Goal: Information Seeking & Learning: Understand process/instructions

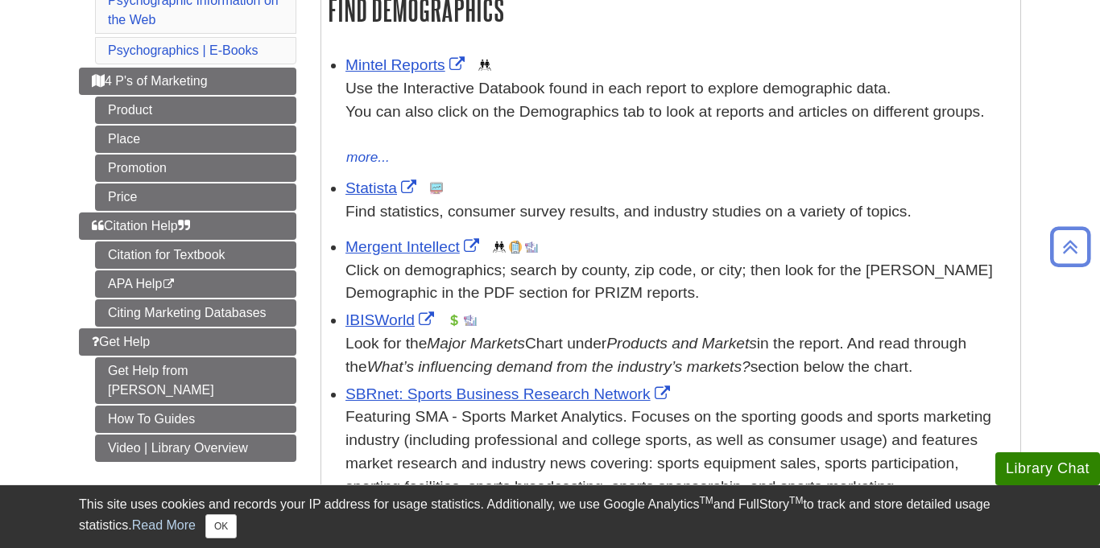
scroll to position [303, 0]
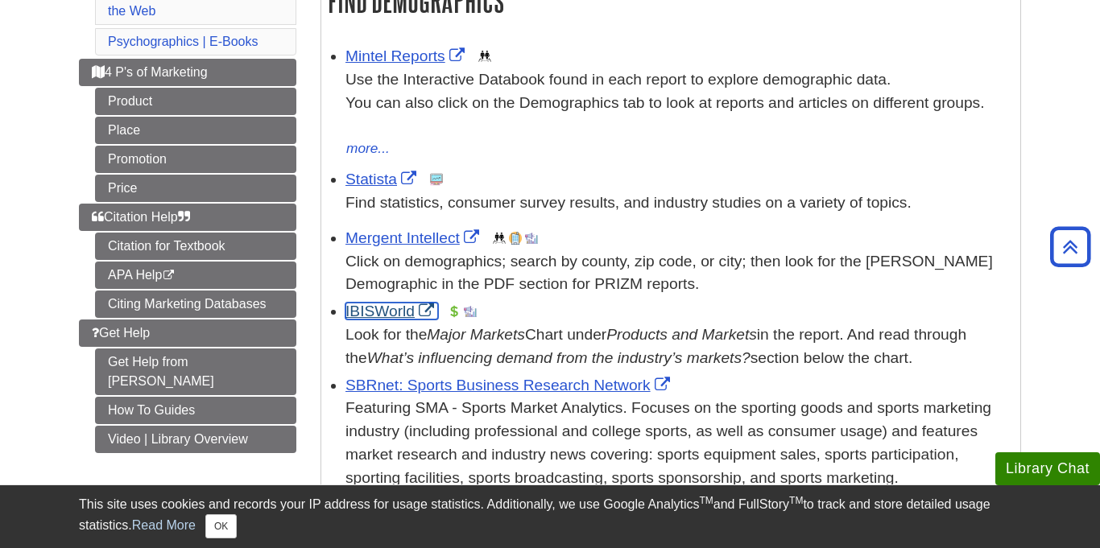
click at [382, 309] on link "IBISWorld" at bounding box center [391, 311] width 93 height 17
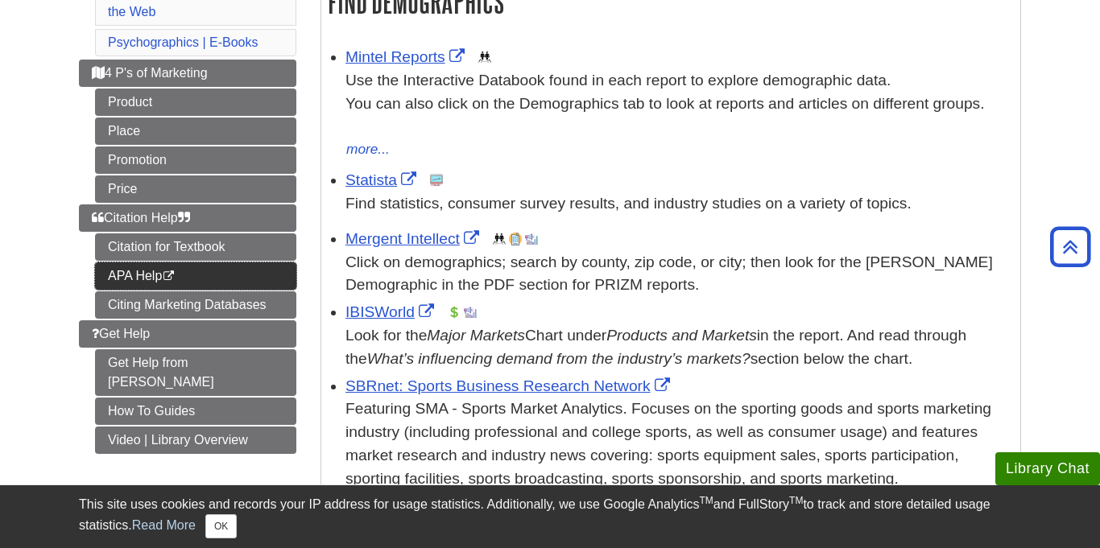
click at [238, 263] on link "APA Help This link opens in a new window" at bounding box center [195, 276] width 201 height 27
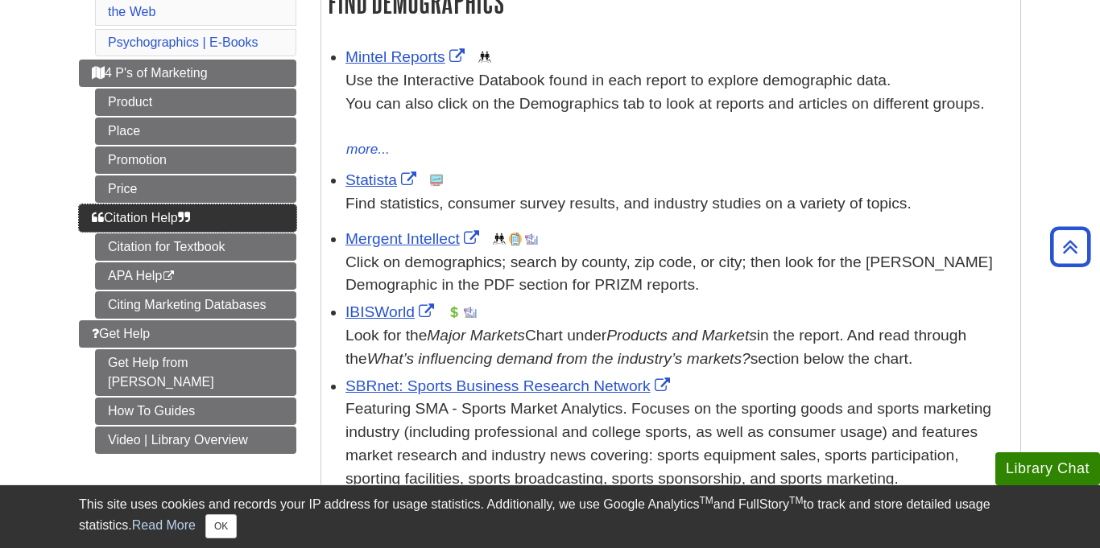
click at [229, 225] on link "Citation Help" at bounding box center [187, 218] width 217 height 27
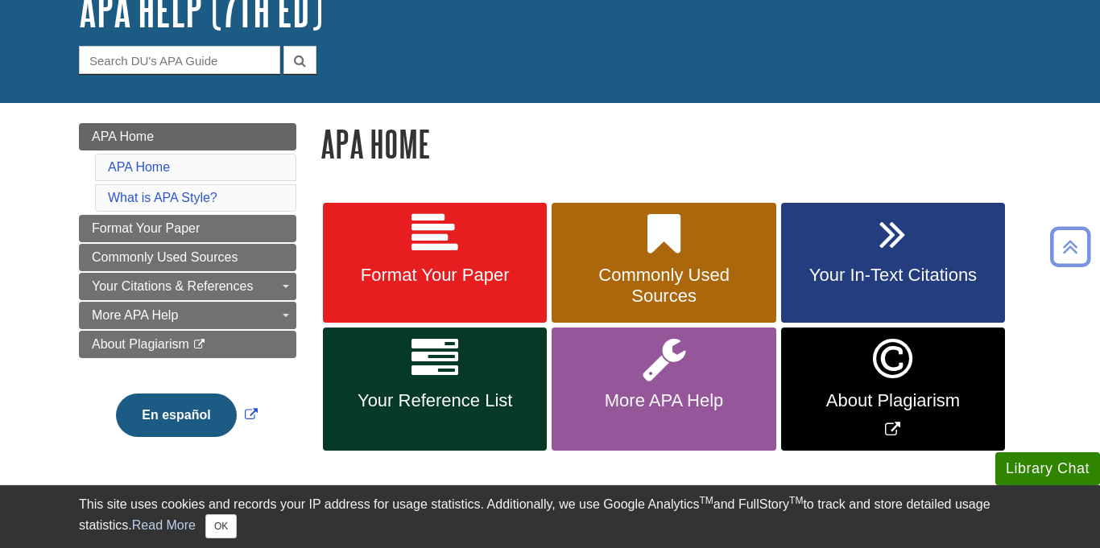
scroll to position [117, 0]
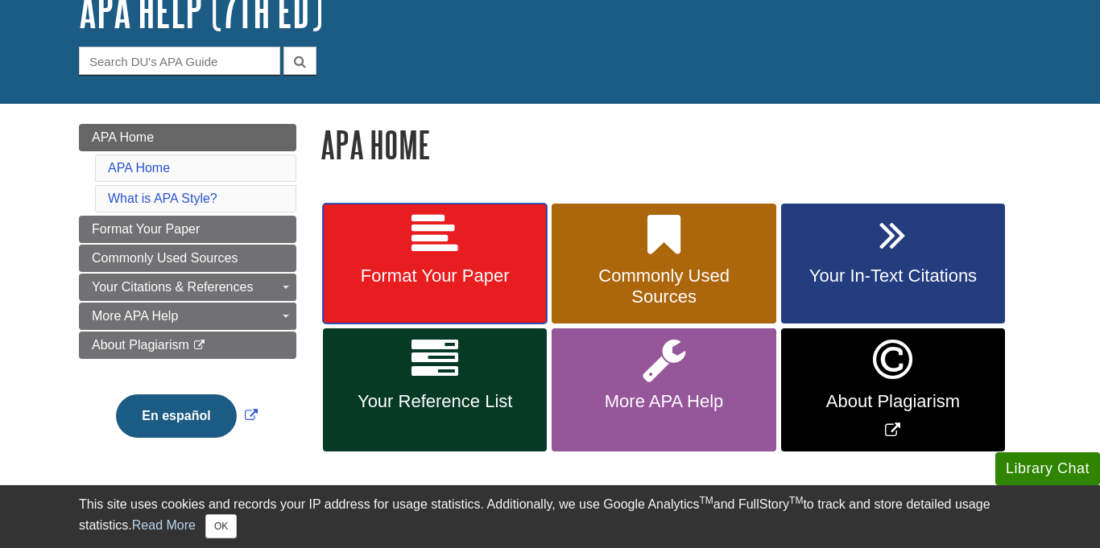
click at [511, 245] on link "Format Your Paper" at bounding box center [435, 264] width 224 height 121
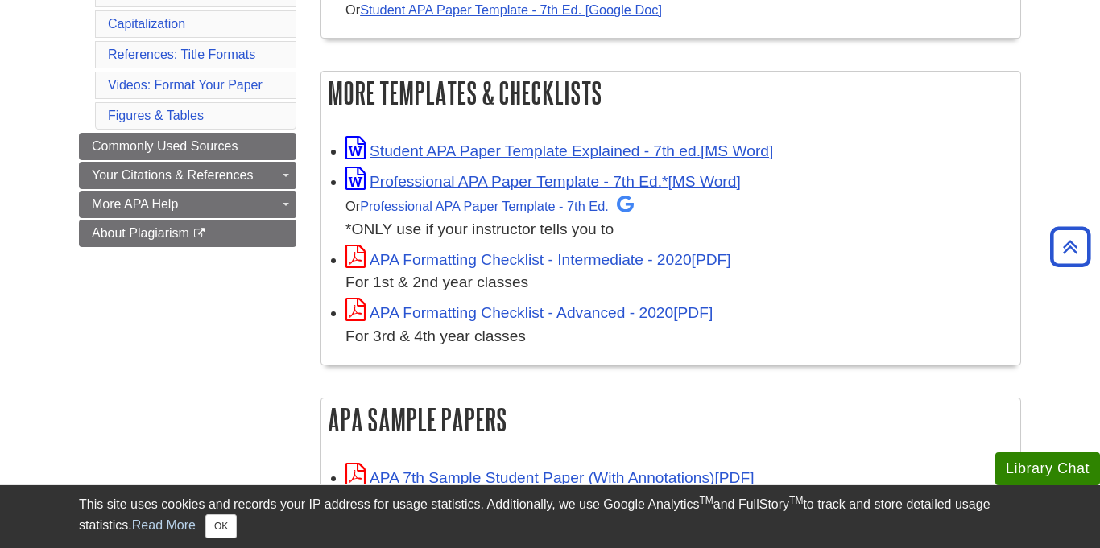
scroll to position [422, 0]
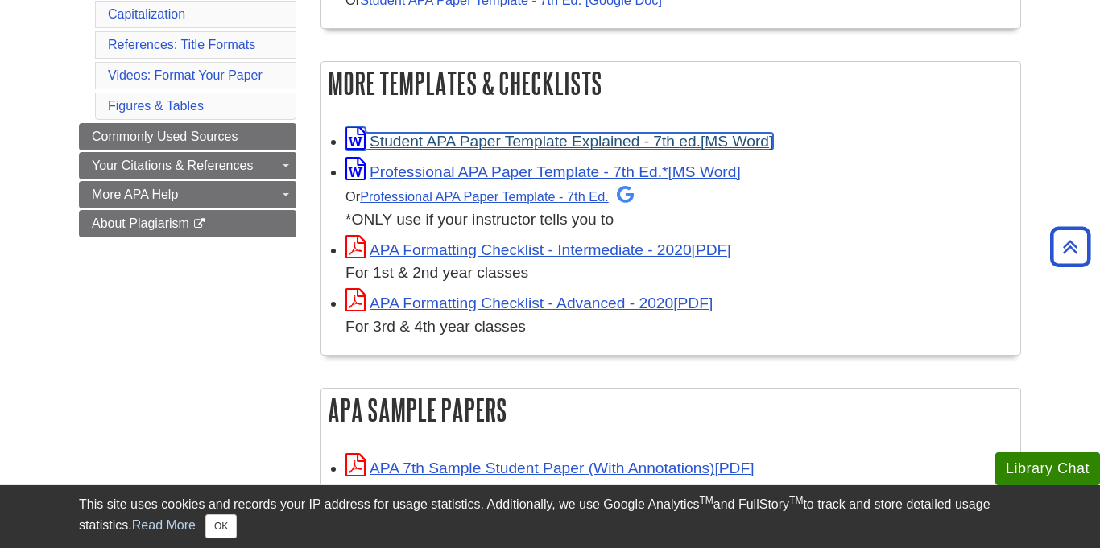
click at [503, 145] on link "Student APA Paper Template Explained - 7th ed." at bounding box center [559, 141] width 428 height 17
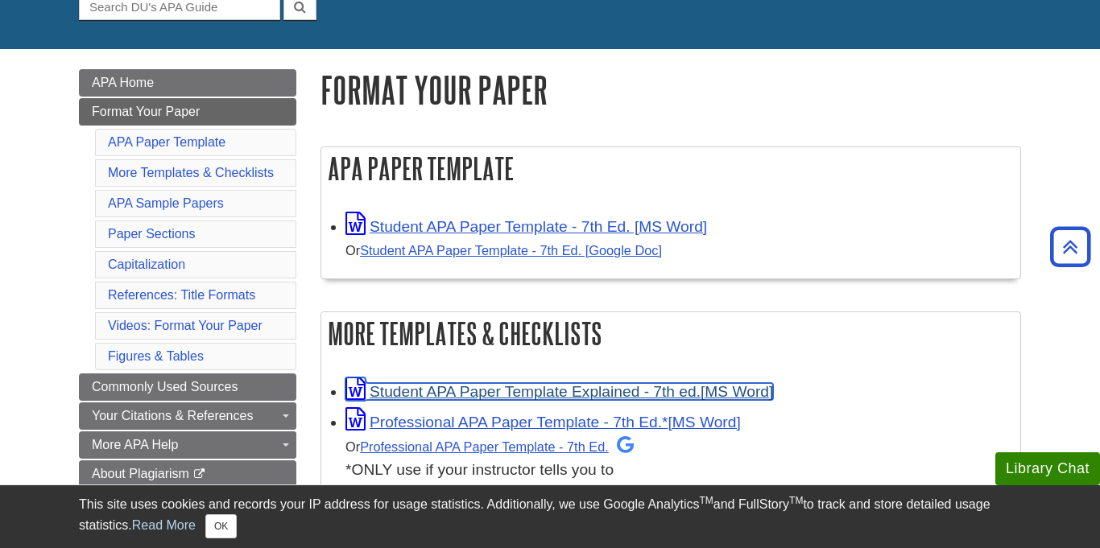
scroll to position [179, 0]
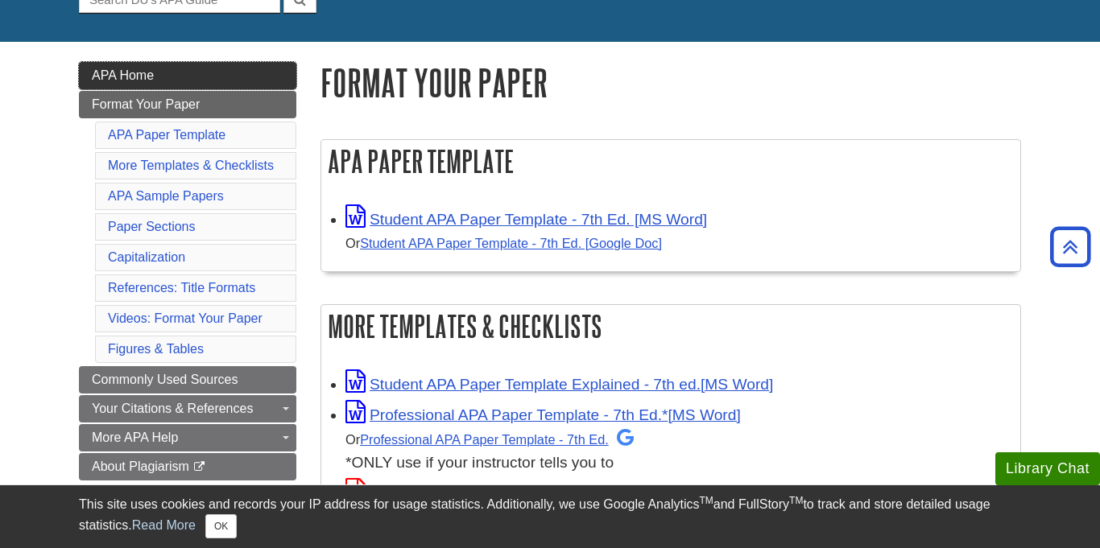
click at [182, 81] on link "APA Home" at bounding box center [187, 75] width 217 height 27
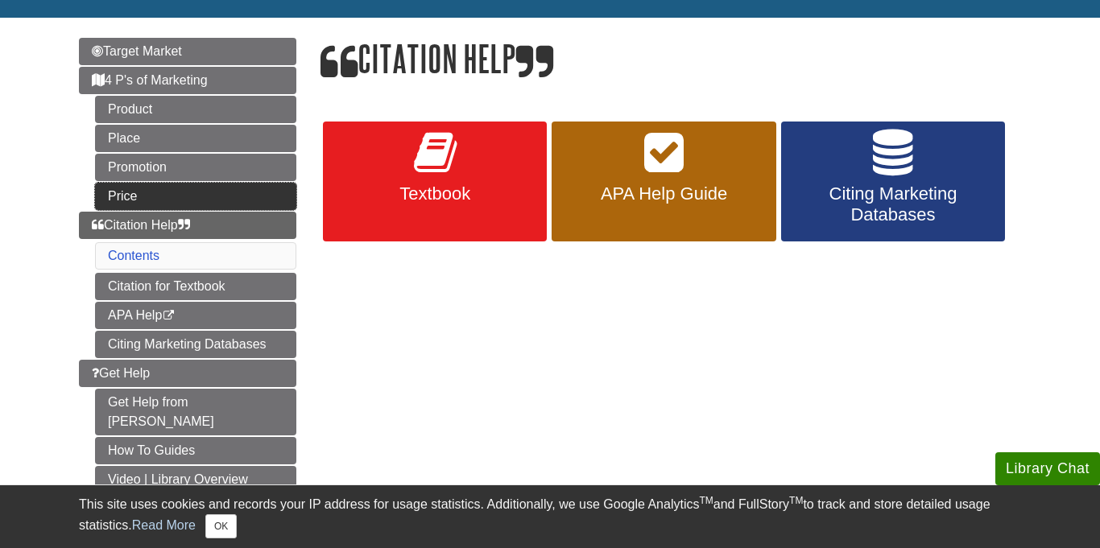
scroll to position [169, 0]
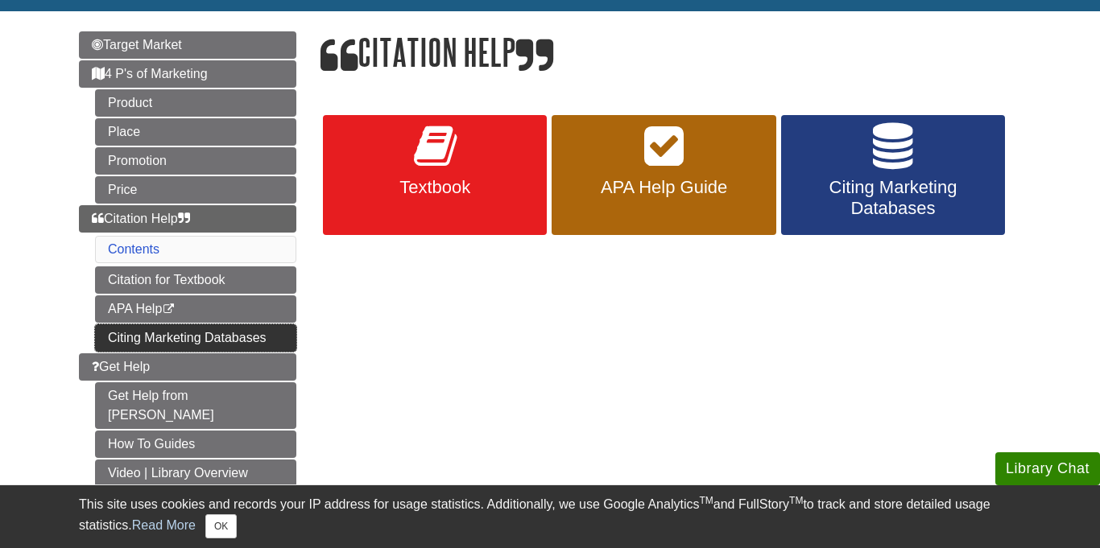
click at [245, 344] on link "Citing Marketing Databases" at bounding box center [195, 338] width 201 height 27
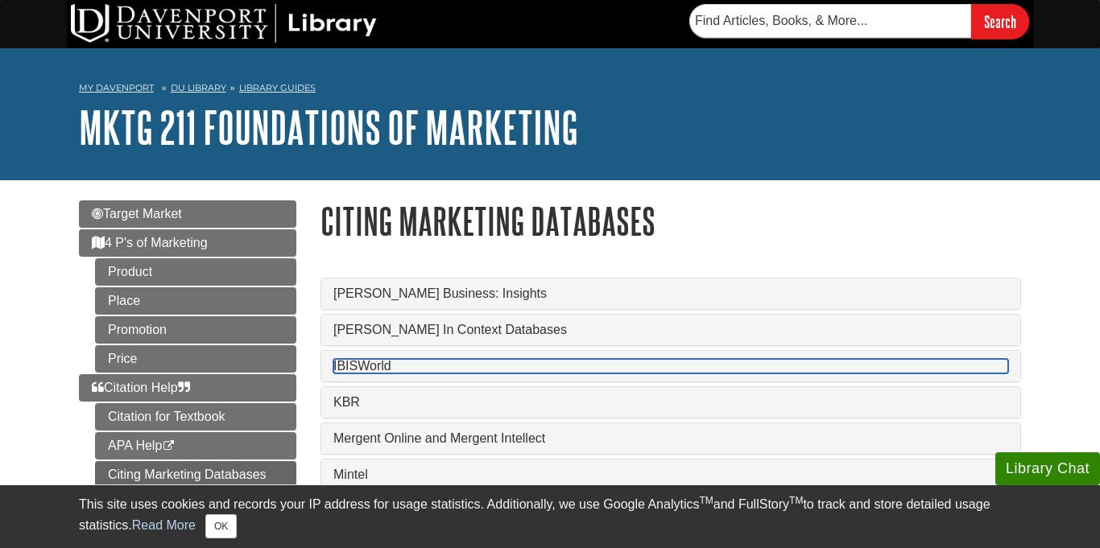
click at [434, 360] on link "IBISWorld" at bounding box center [670, 366] width 675 height 14
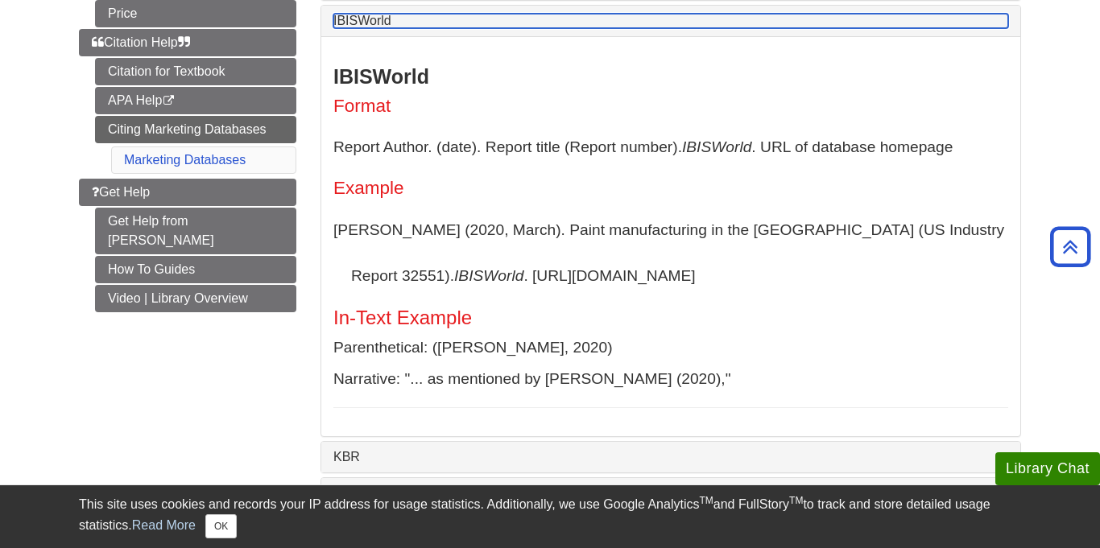
scroll to position [345, 0]
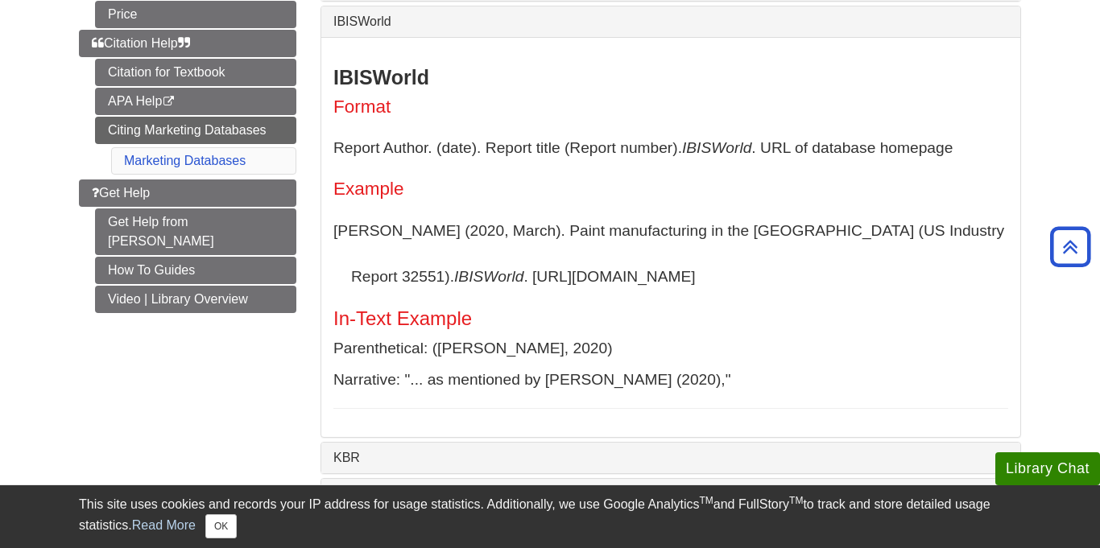
click at [565, 300] on p "[PERSON_NAME] (2020, March). Paint manufacturing in the [GEOGRAPHIC_DATA] (US I…" at bounding box center [670, 254] width 675 height 93
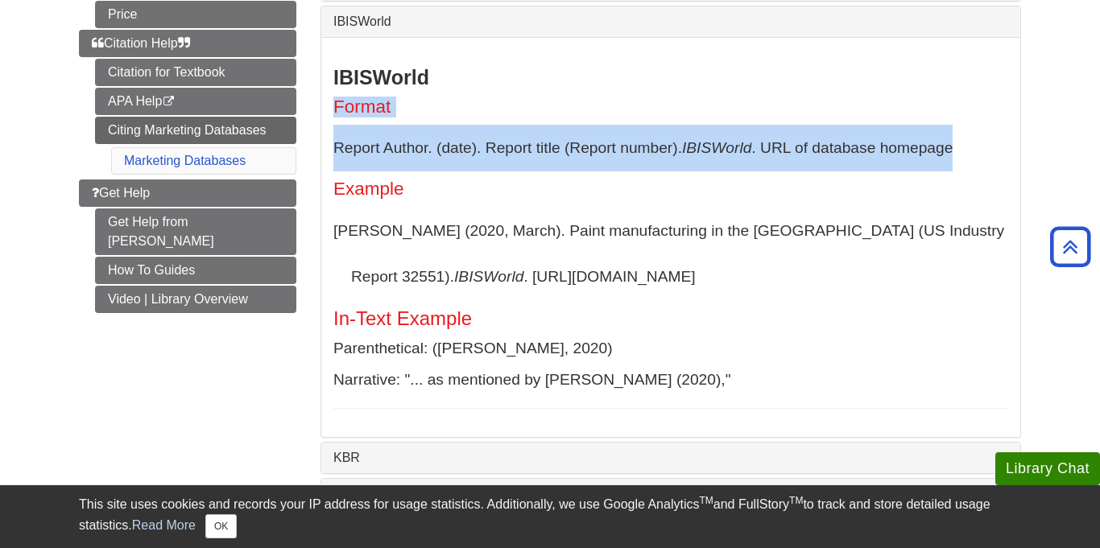
drag, startPoint x: 333, startPoint y: 106, endPoint x: 972, endPoint y: 133, distance: 640.0
click at [972, 133] on div "IBISWorld Format Report Author. (date). Report title (Report number). IBISWorld…" at bounding box center [670, 237] width 675 height 343
copy div "Format Report Author. (date). Report title (Report number). IBISWorld . URL of …"
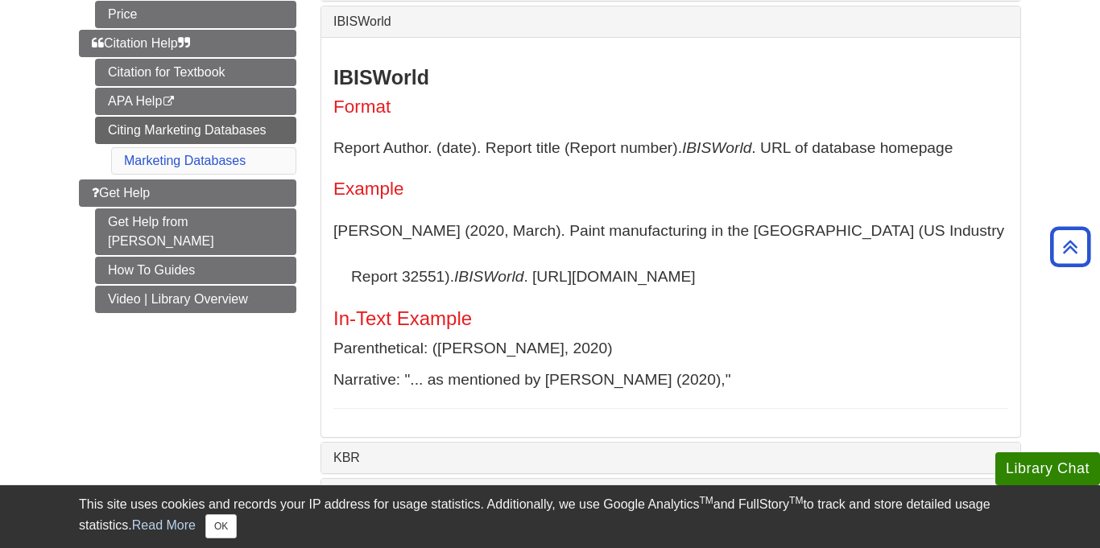
click at [520, 236] on p "Fernandez, C. (2020, March). Paint manufacturing in the US (US Industry Report …" at bounding box center [670, 254] width 675 height 93
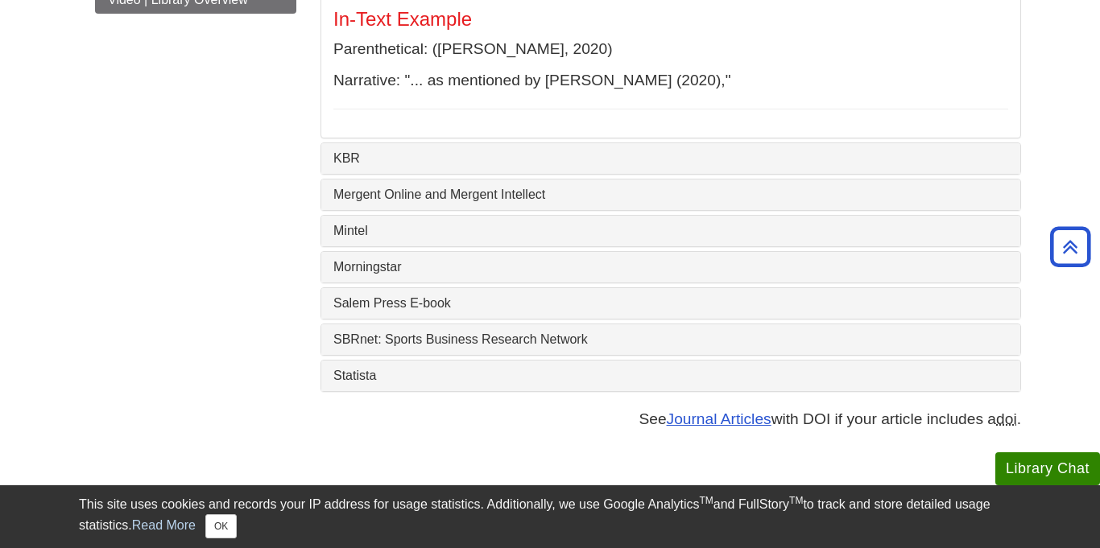
scroll to position [646, 0]
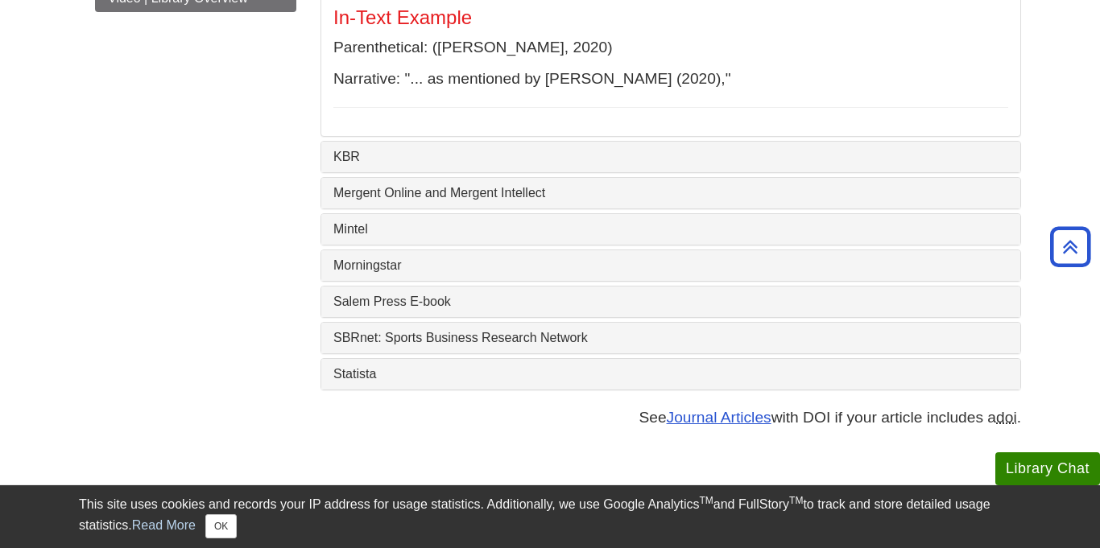
click at [465, 390] on div "Statista" at bounding box center [670, 374] width 699 height 31
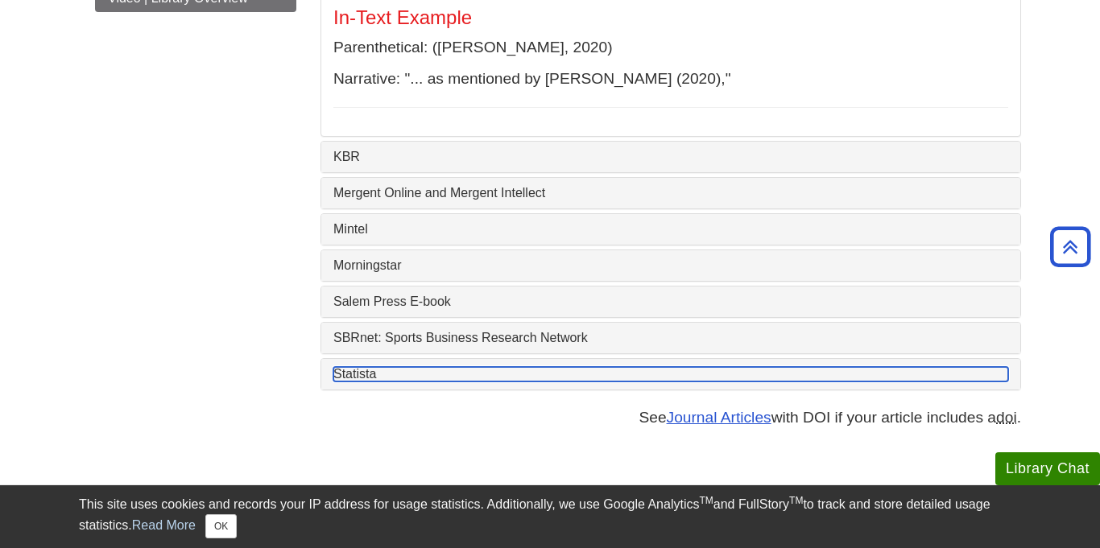
click at [412, 382] on link "Statista" at bounding box center [670, 374] width 675 height 14
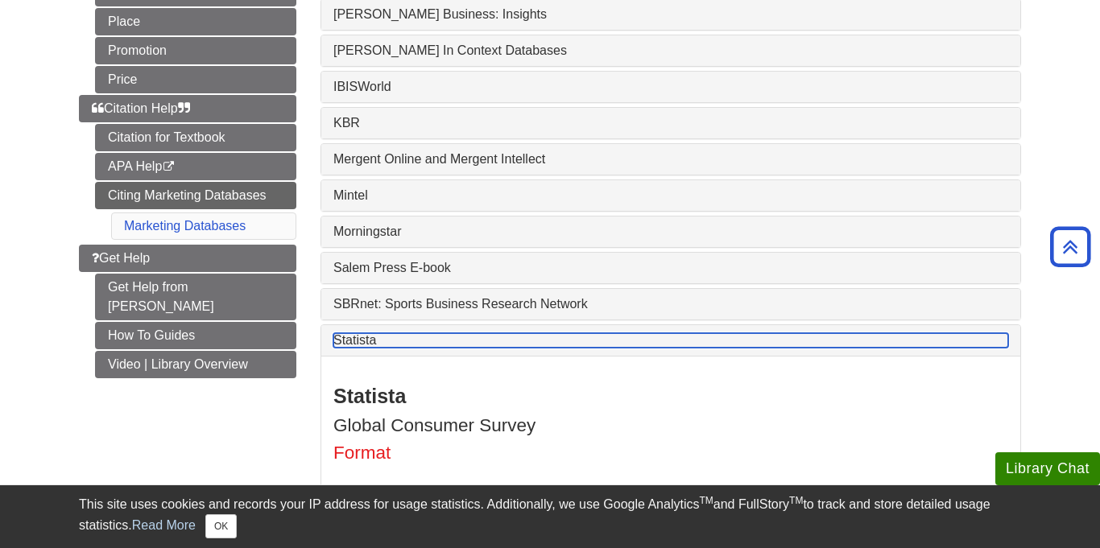
scroll to position [283, 0]
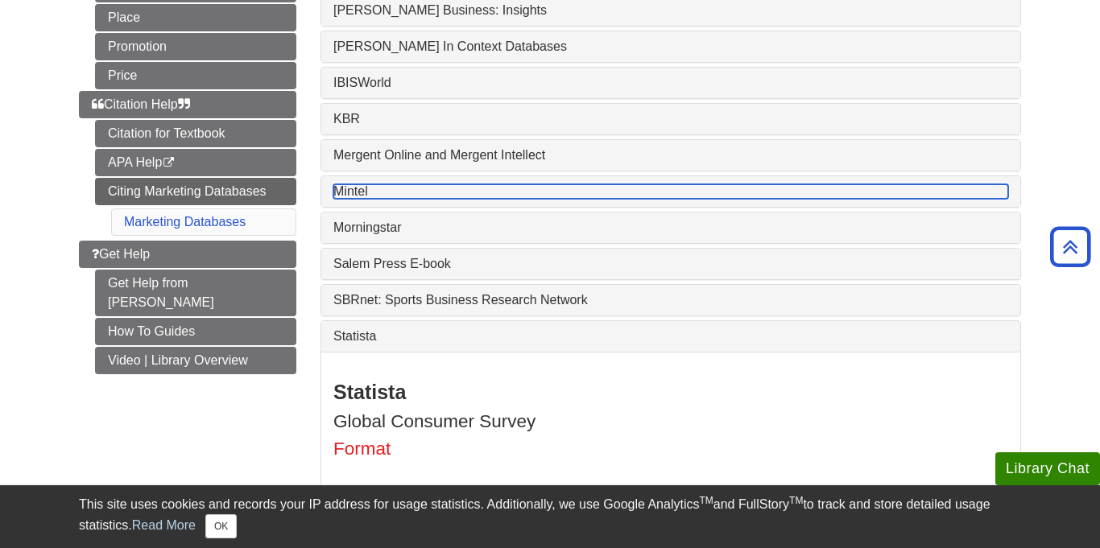
click at [408, 189] on link "Mintel" at bounding box center [670, 191] width 675 height 14
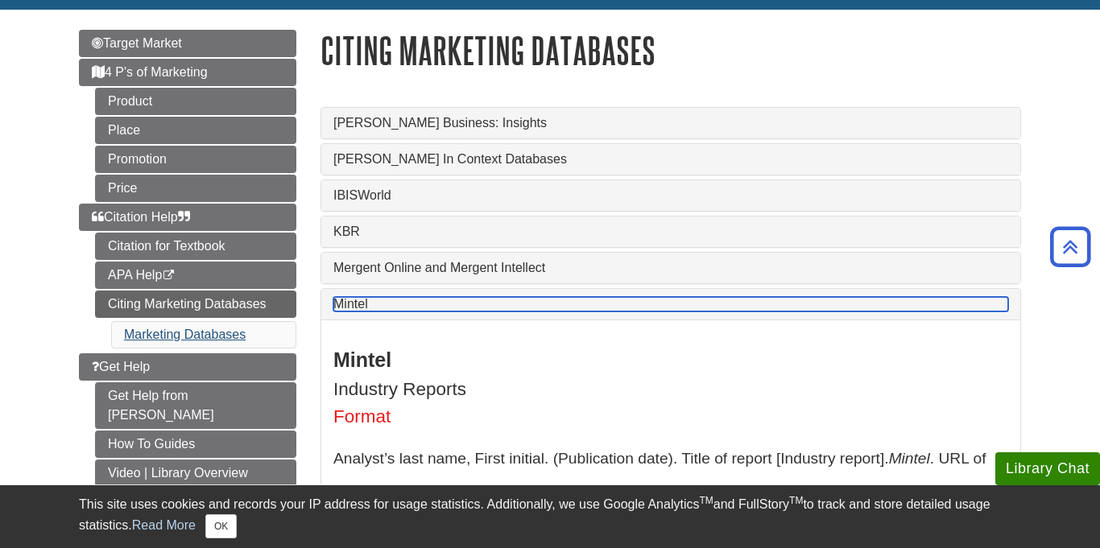
scroll to position [168, 0]
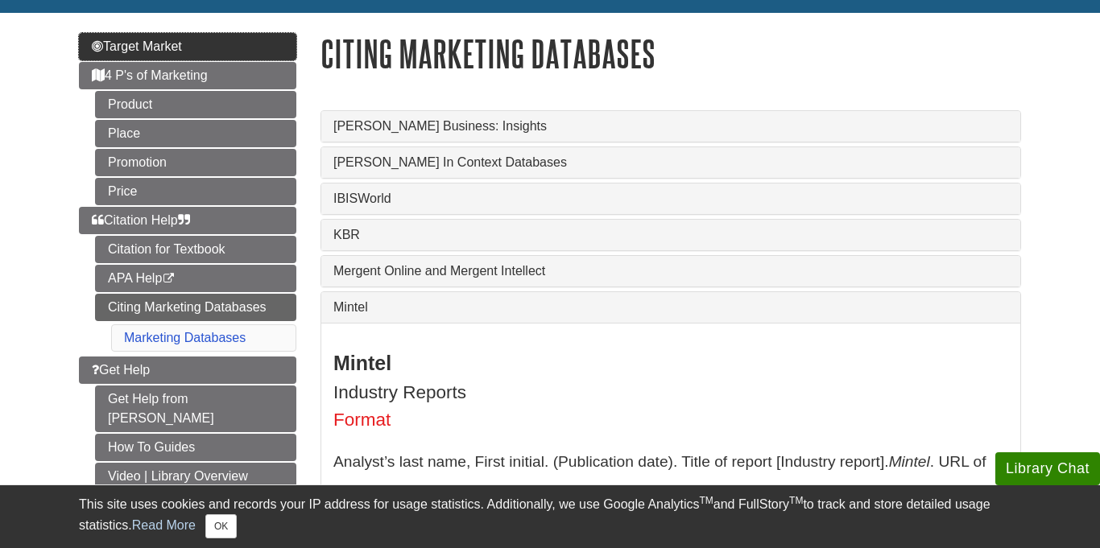
click at [128, 52] on span "Target Market" at bounding box center [137, 46] width 90 height 14
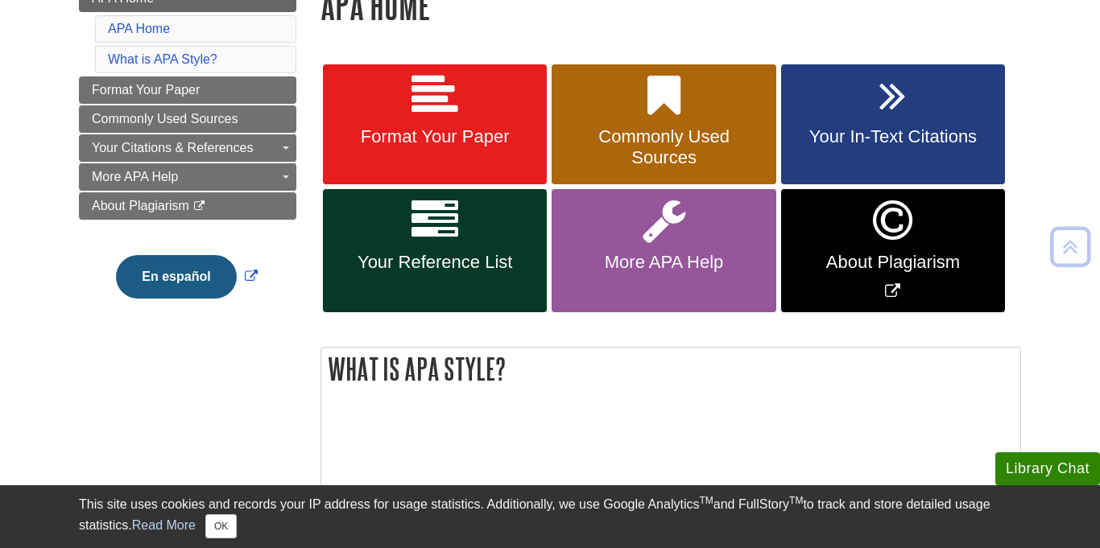
scroll to position [261, 0]
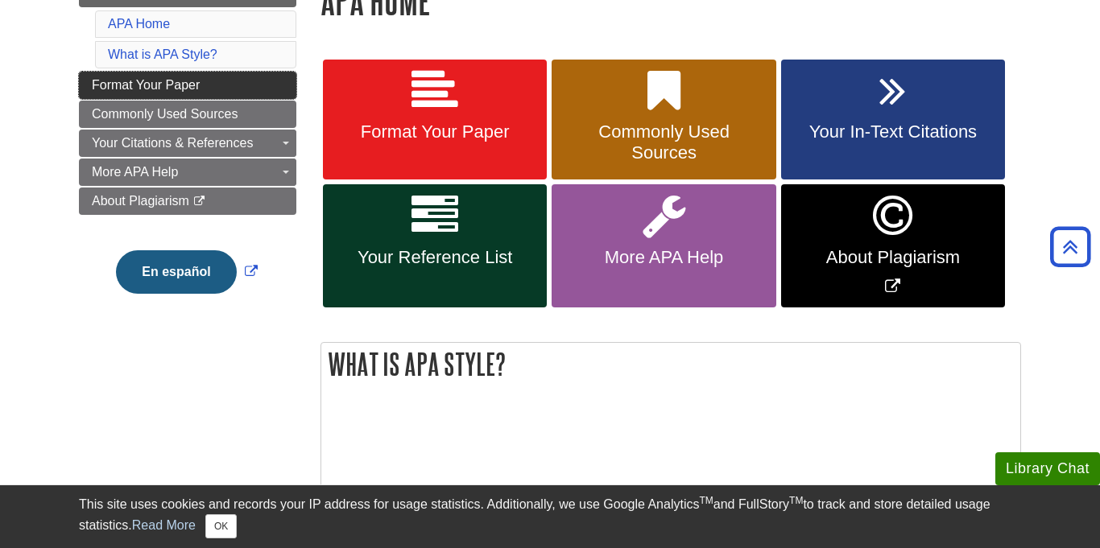
click at [237, 76] on link "Format Your Paper" at bounding box center [187, 85] width 217 height 27
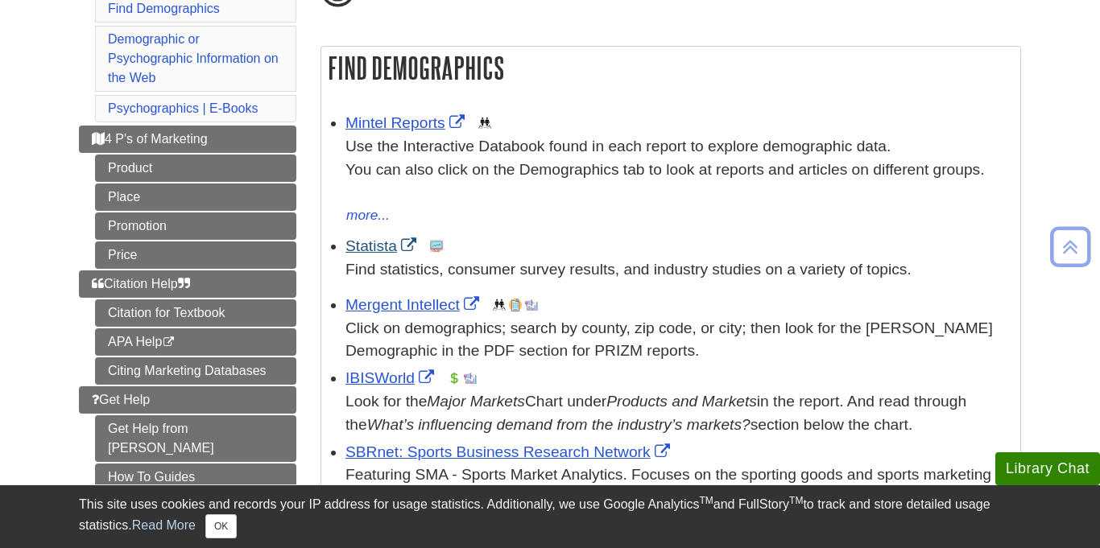
scroll to position [241, 0]
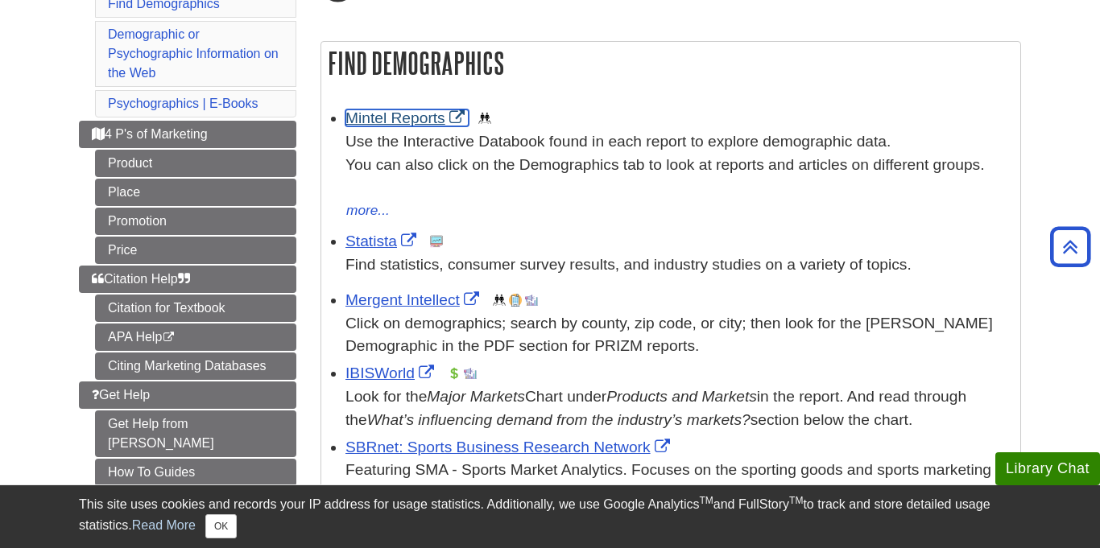
click at [403, 122] on link "Mintel Reports" at bounding box center [406, 118] width 123 height 17
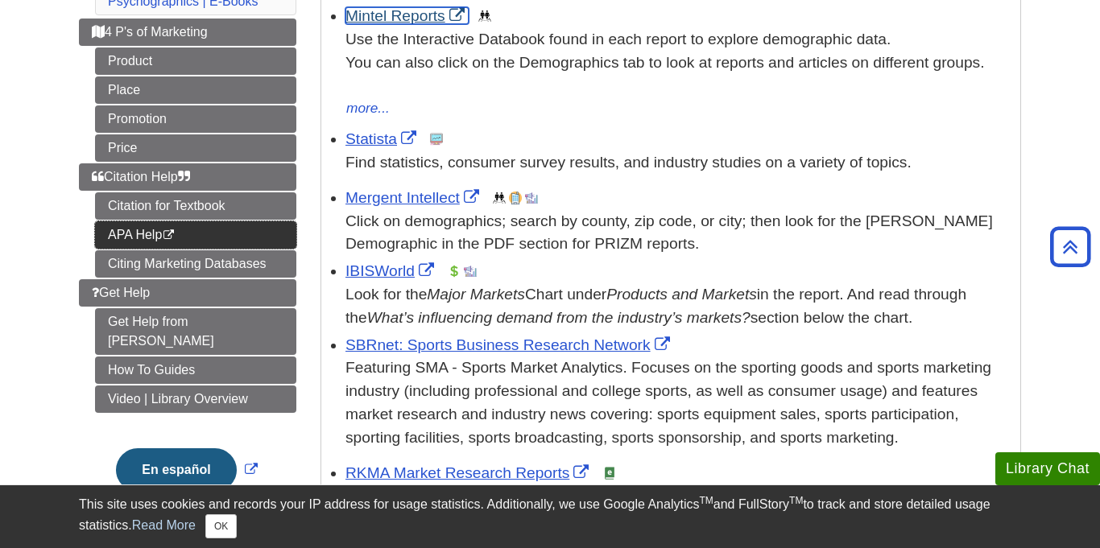
scroll to position [346, 0]
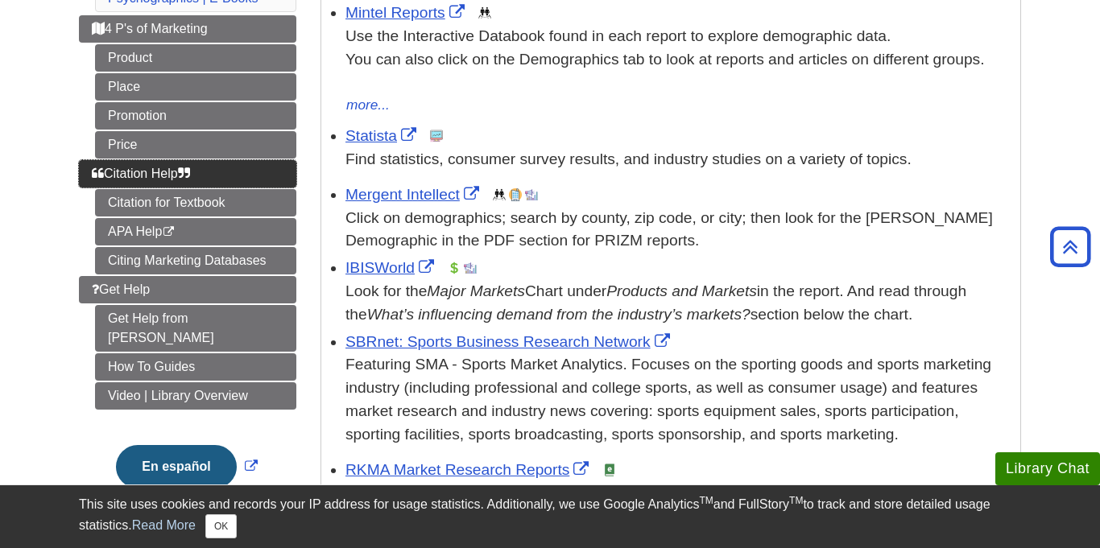
click at [221, 178] on link "Citation Help" at bounding box center [187, 173] width 217 height 27
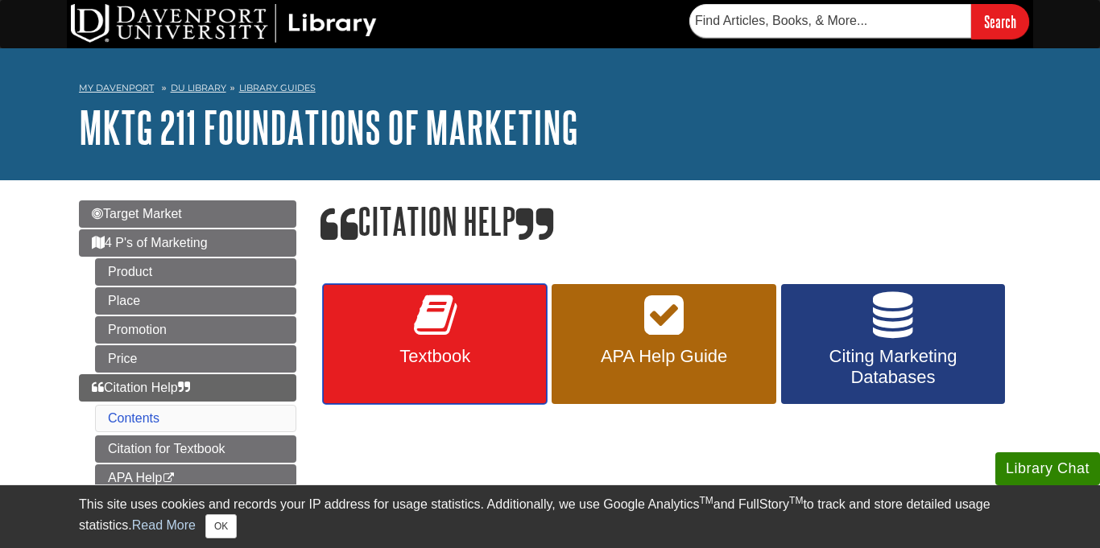
click at [480, 348] on span "Textbook" at bounding box center [435, 356] width 200 height 21
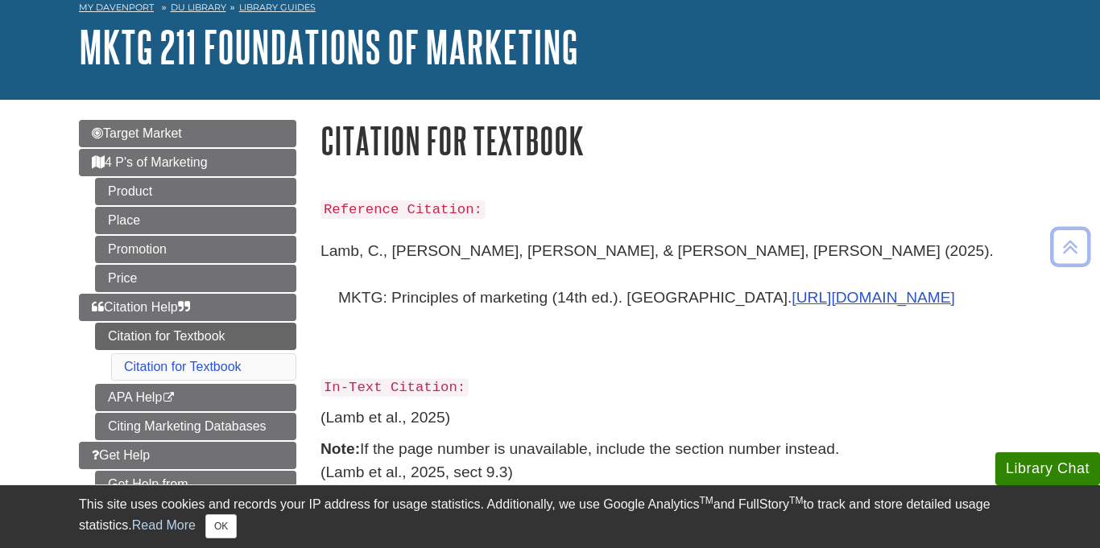
scroll to position [84, 0]
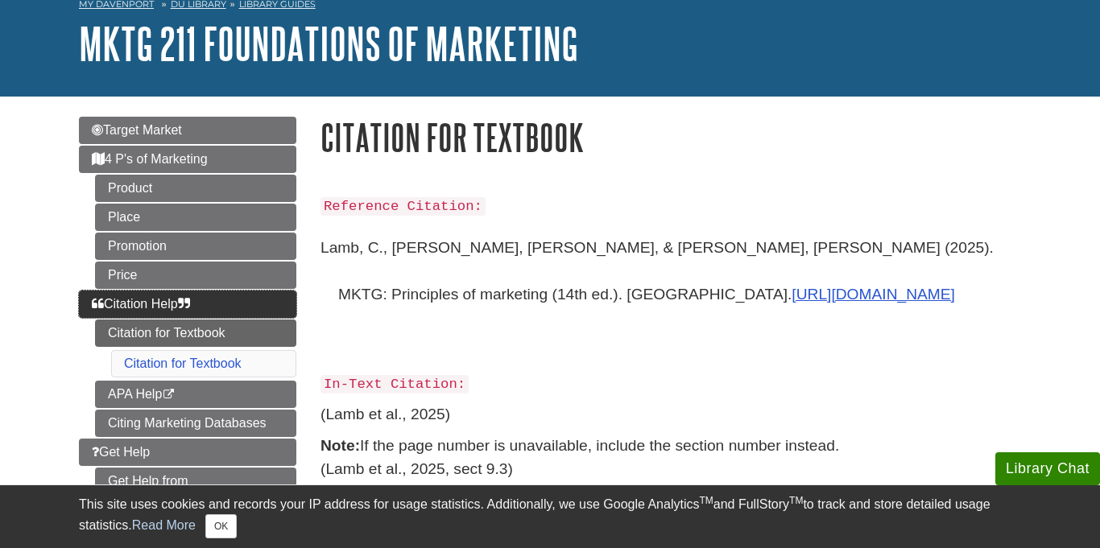
click at [215, 312] on link "Citation Help" at bounding box center [187, 304] width 217 height 27
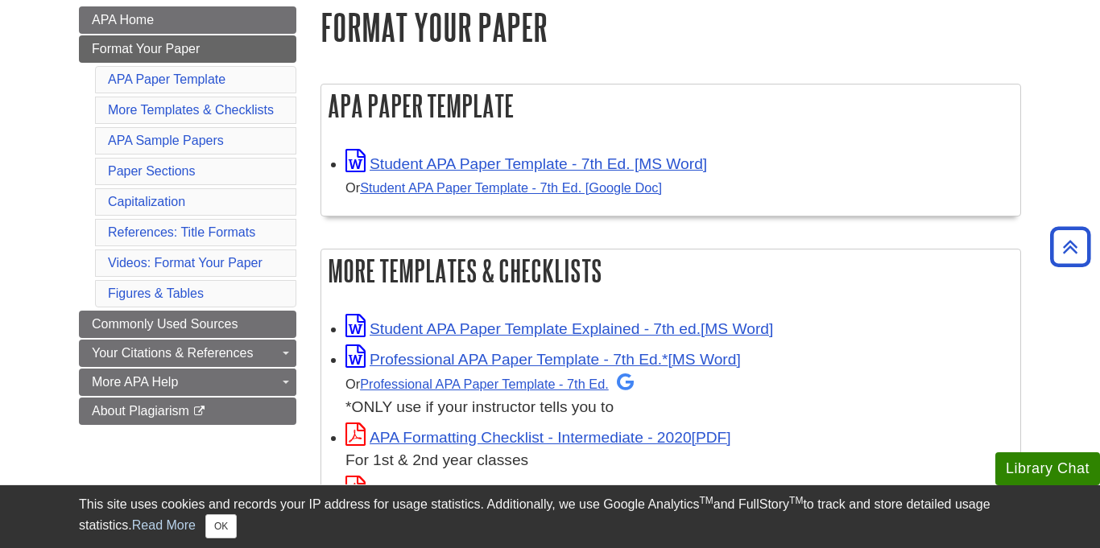
scroll to position [230, 0]
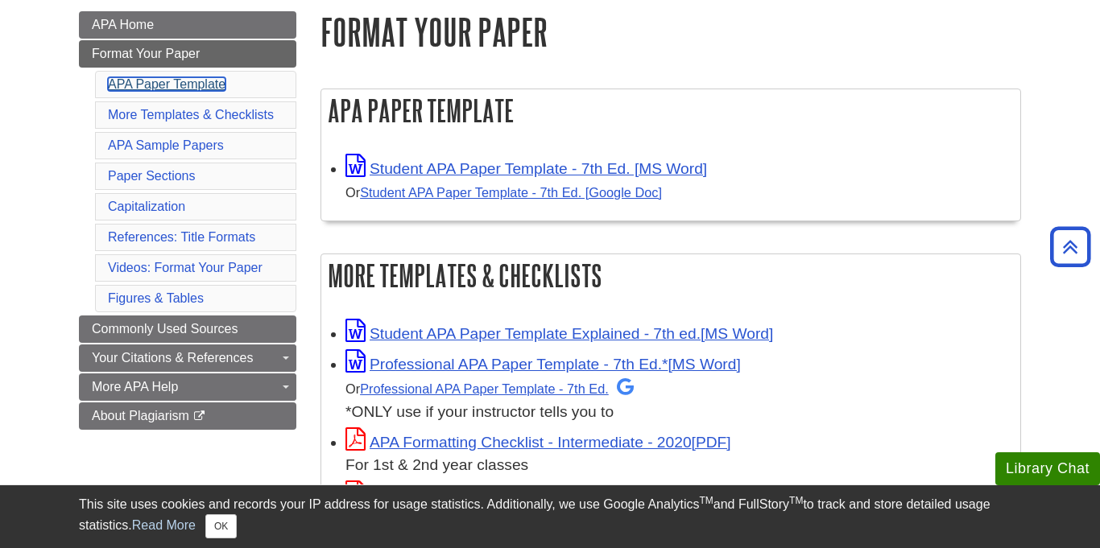
click at [157, 81] on link "APA Paper Template" at bounding box center [167, 84] width 118 height 14
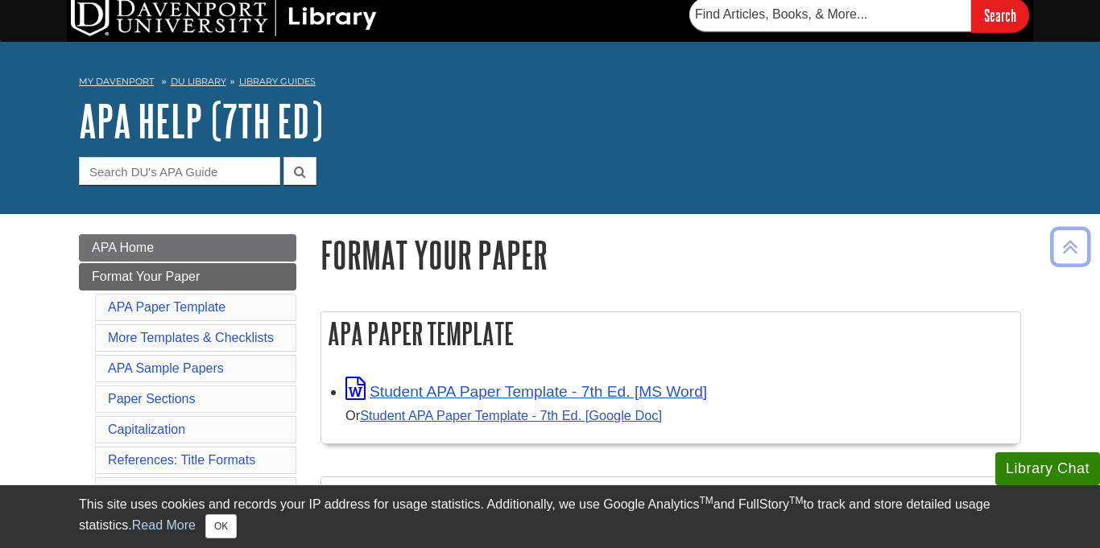
scroll to position [7, 0]
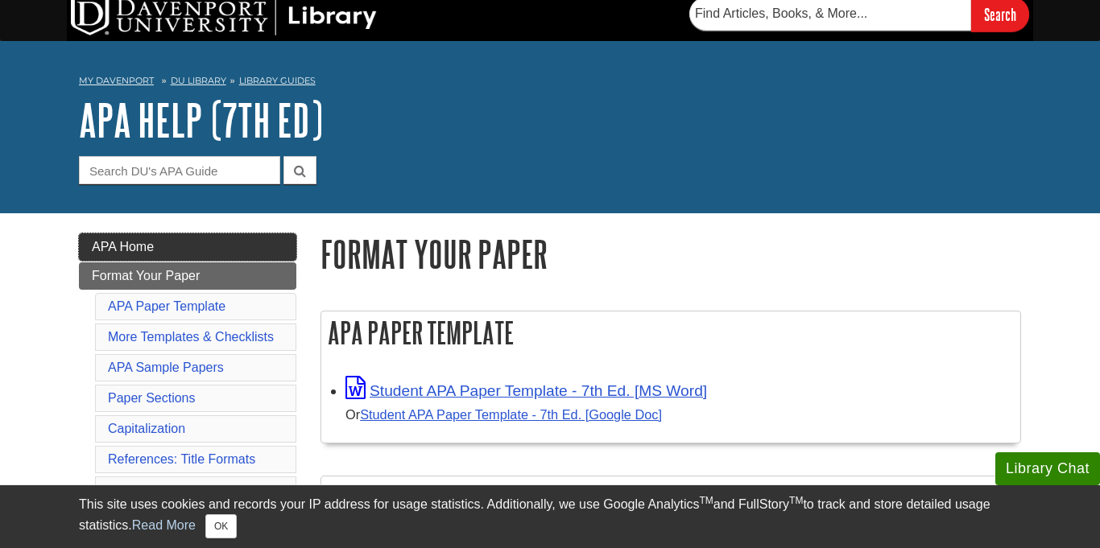
click at [280, 246] on link "APA Home" at bounding box center [187, 247] width 217 height 27
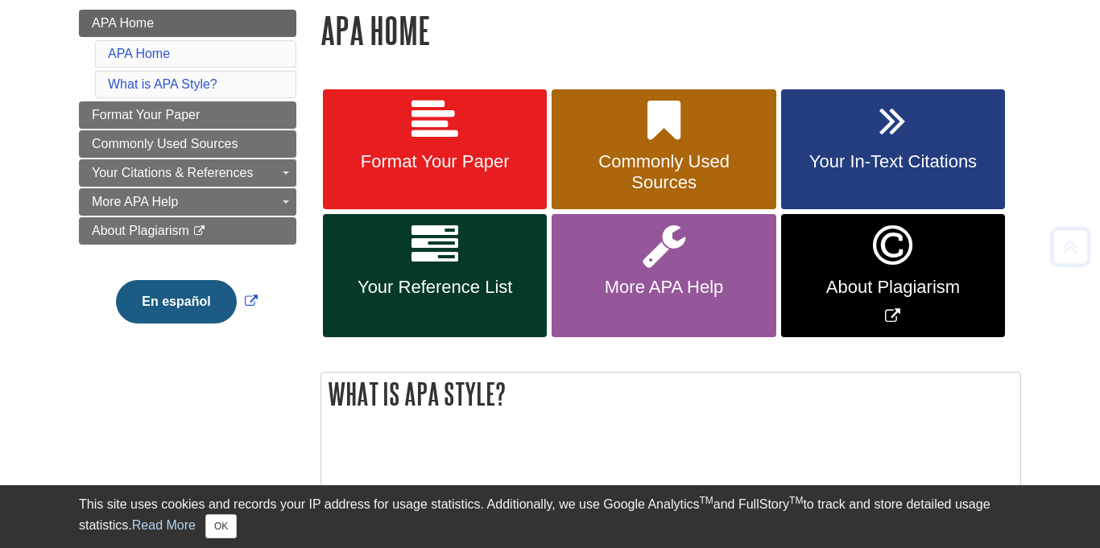
scroll to position [234, 0]
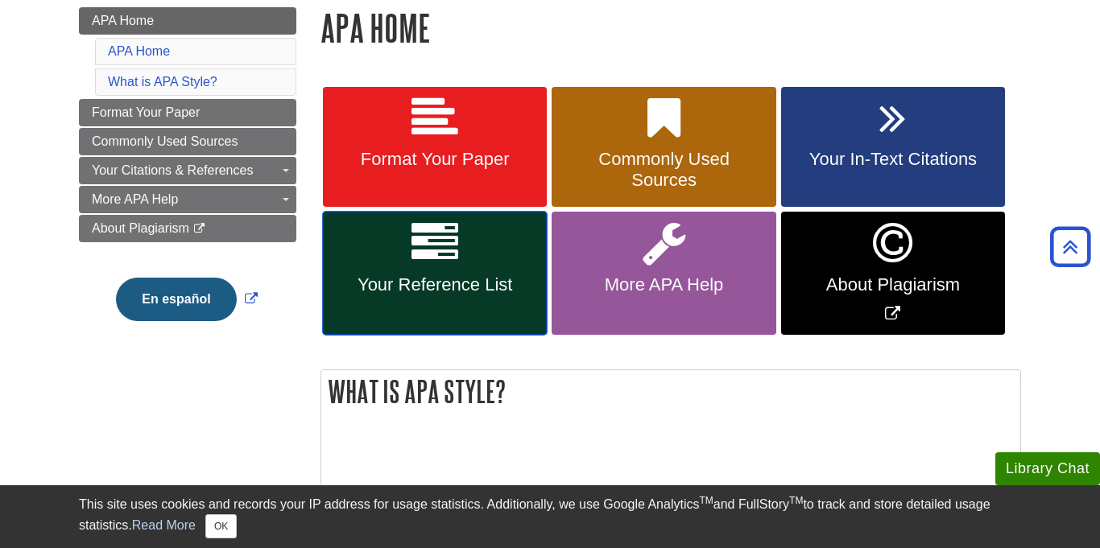
click at [492, 228] on link "Your Reference List" at bounding box center [435, 273] width 224 height 123
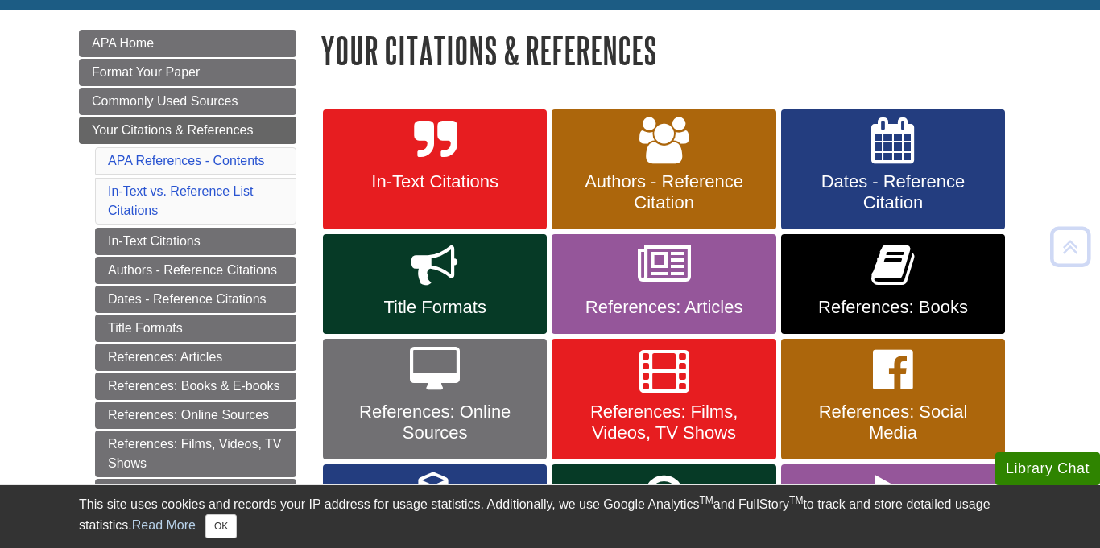
scroll to position [213, 0]
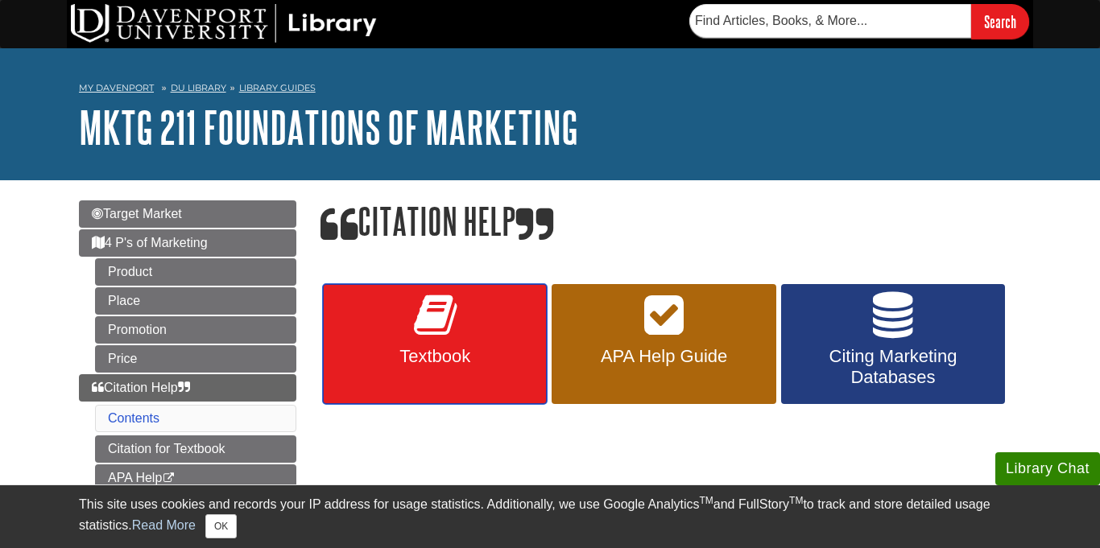
click at [420, 331] on icon at bounding box center [435, 315] width 43 height 47
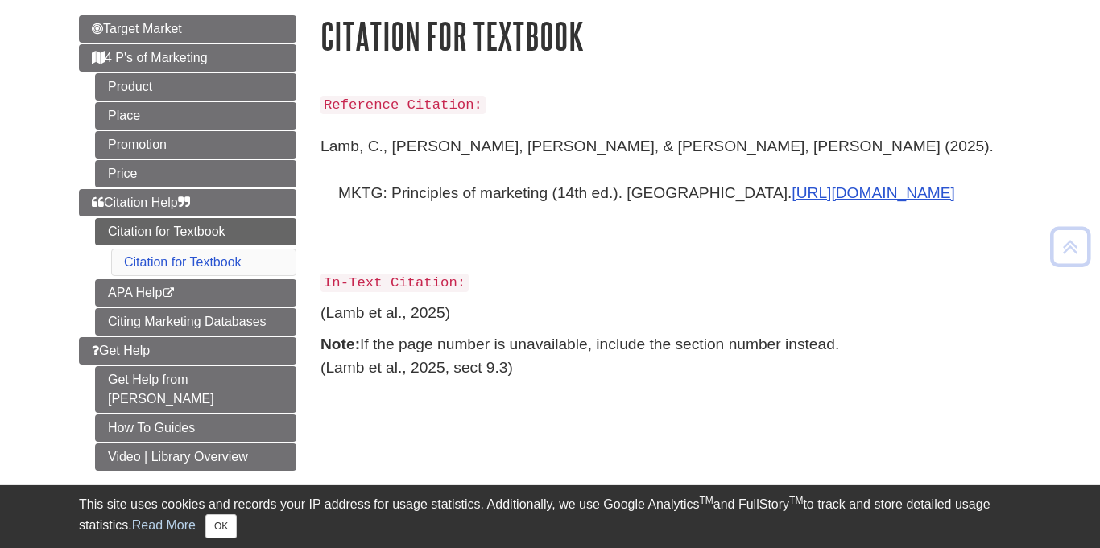
scroll to position [195, 0]
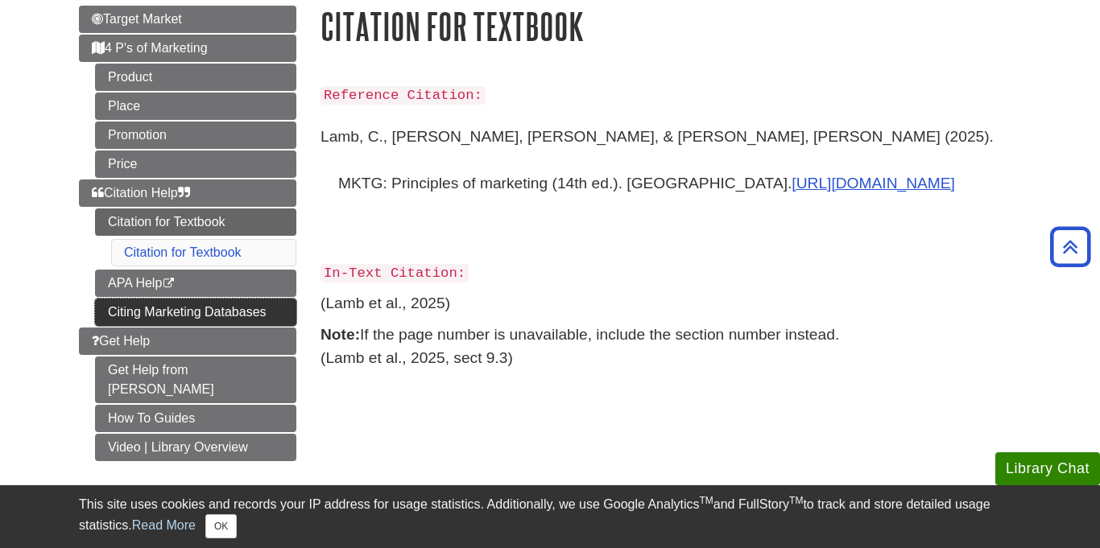
click at [252, 312] on link "Citing Marketing Databases" at bounding box center [195, 312] width 201 height 27
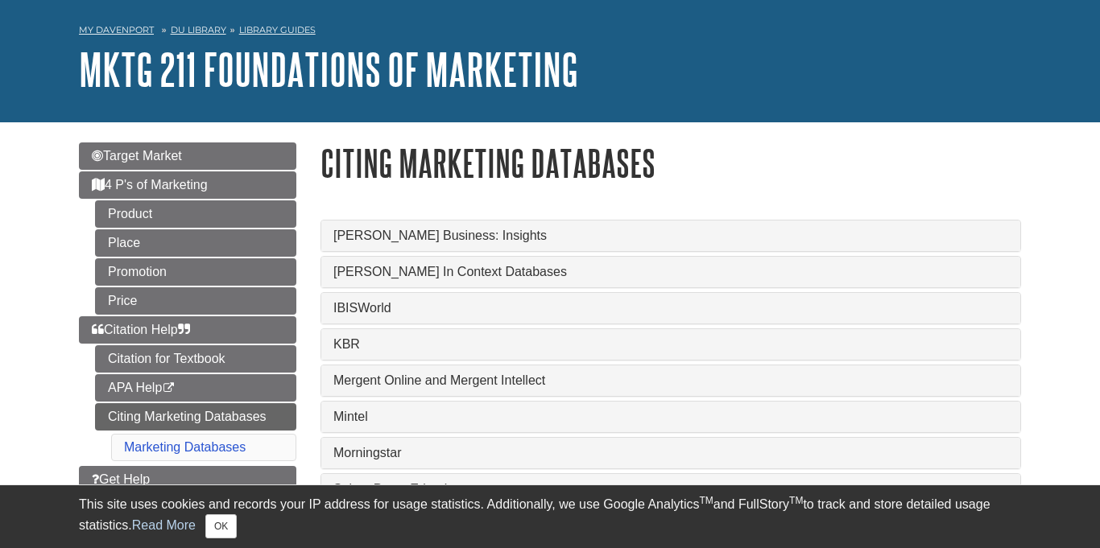
scroll to position [71, 0]
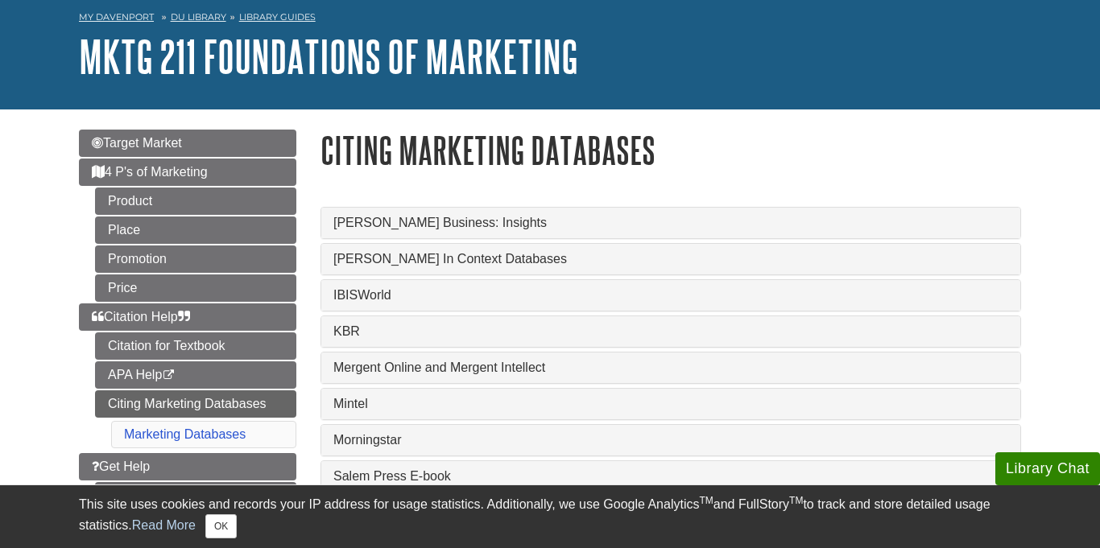
click at [396, 418] on div "Mintel" at bounding box center [670, 404] width 699 height 31
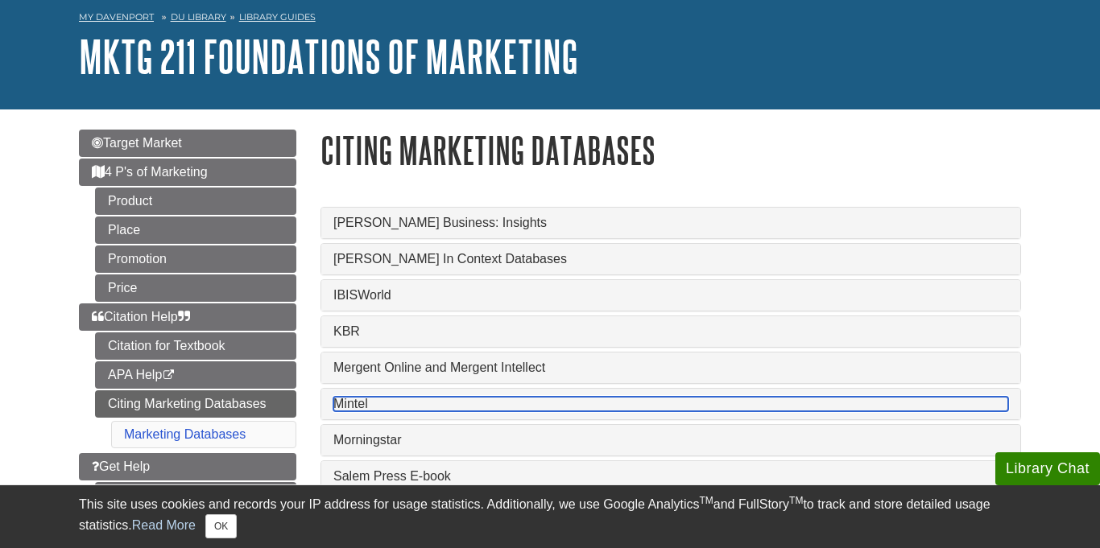
click at [398, 407] on link "Mintel" at bounding box center [670, 404] width 675 height 14
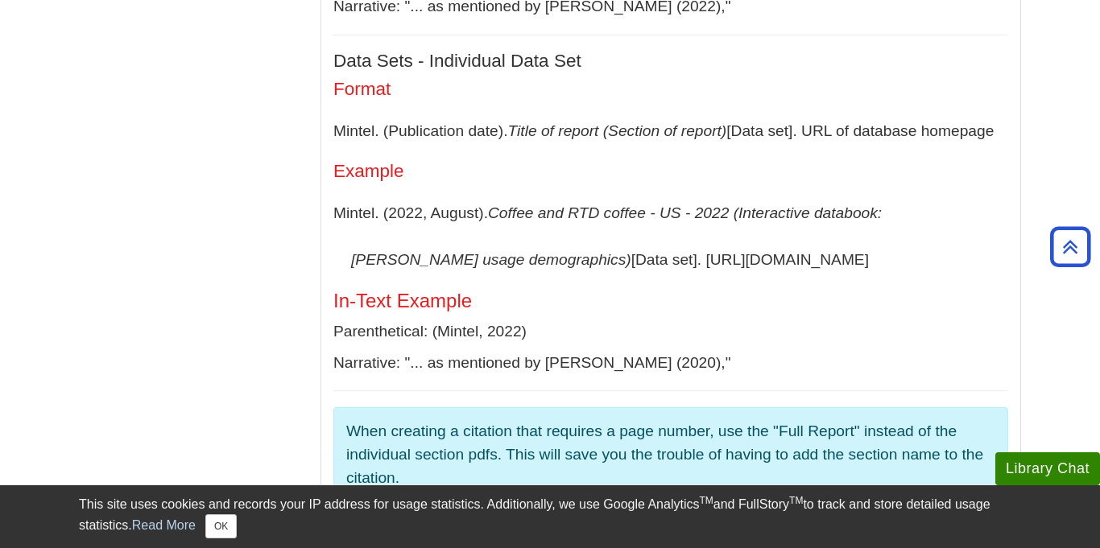
scroll to position [1260, 0]
